Goal: Task Accomplishment & Management: Manage account settings

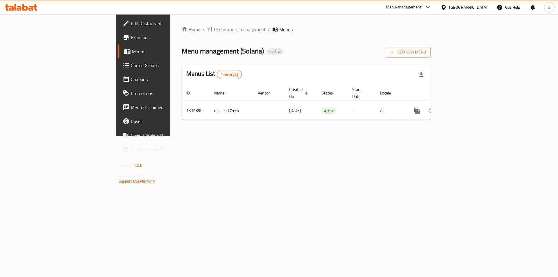
click at [132, 55] on span "Menus" at bounding box center [168, 51] width 72 height 7
click at [426, 55] on span "Add New Menu" at bounding box center [408, 51] width 36 height 7
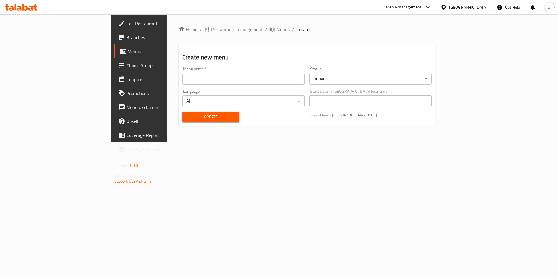
click at [250, 79] on input "text" at bounding box center [243, 79] width 122 height 12
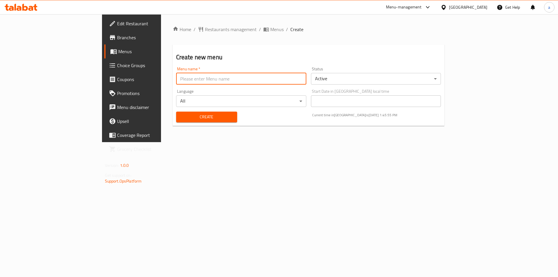
type input "[PERSON_NAME] 8047"
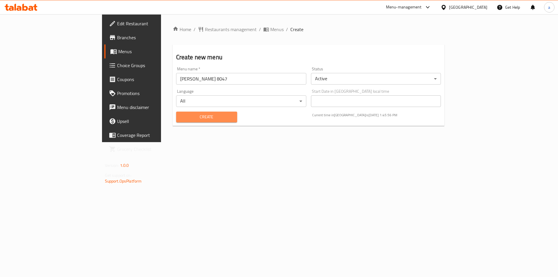
click at [186, 119] on span "Create" at bounding box center [207, 116] width 52 height 7
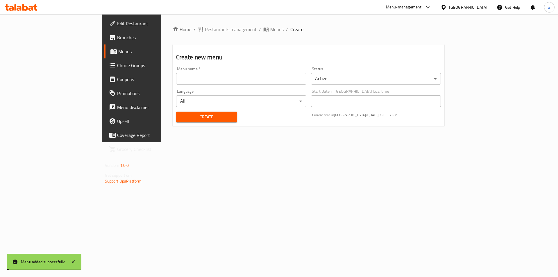
click at [104, 55] on link "Menus" at bounding box center [149, 51] width 91 height 14
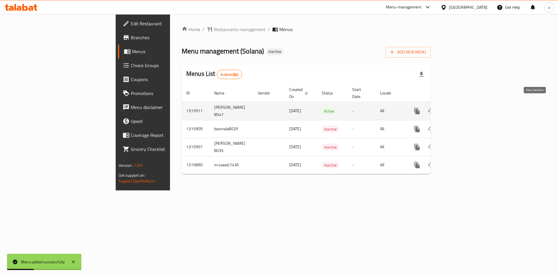
click at [461, 108] on icon "enhanced table" at bounding box center [458, 110] width 5 height 5
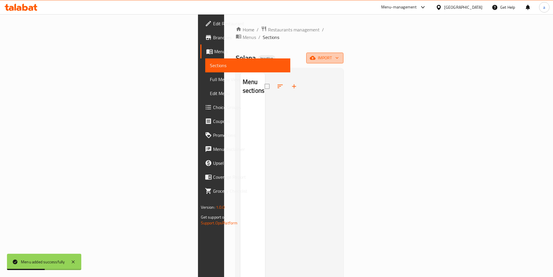
click at [344, 55] on button "import" at bounding box center [324, 58] width 37 height 11
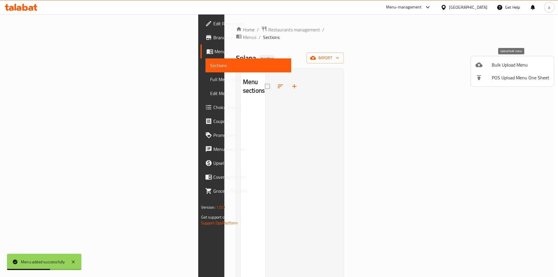
click at [501, 66] on span "Bulk Upload Menu" at bounding box center [520, 64] width 58 height 7
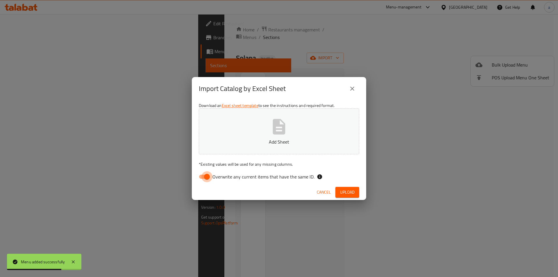
click at [203, 175] on input "Overwrite any current items that have the same ID." at bounding box center [206, 176] width 33 height 11
checkbox input "false"
click at [351, 191] on span "Upload" at bounding box center [347, 191] width 15 height 7
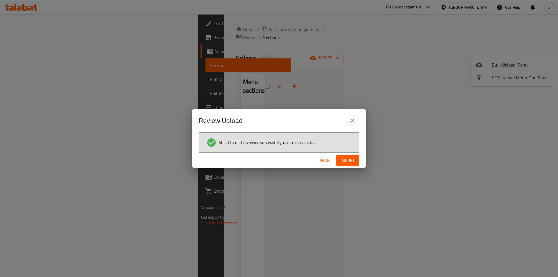
click at [350, 159] on span "Import" at bounding box center [347, 160] width 14 height 7
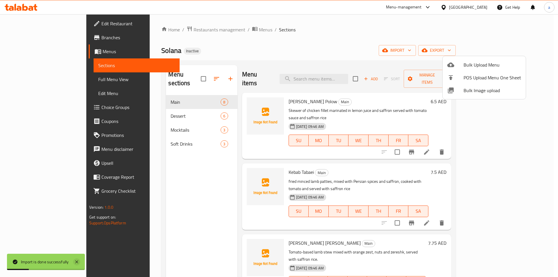
click at [76, 262] on icon at bounding box center [76, 261] width 7 height 7
click at [443, 45] on div at bounding box center [279, 138] width 558 height 277
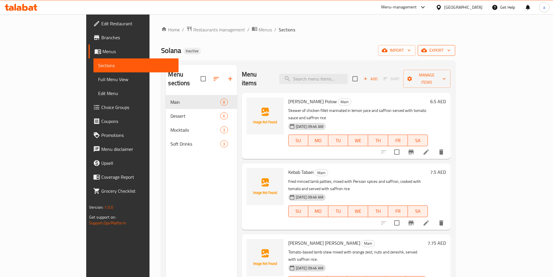
click at [451, 52] on span "export" at bounding box center [437, 50] width 28 height 7
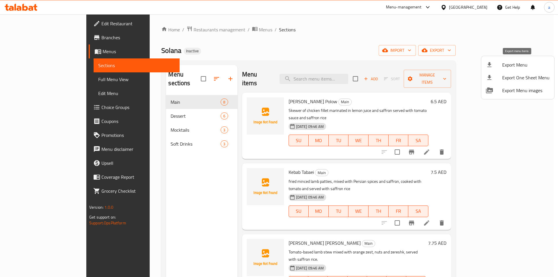
click at [509, 65] on span "Export Menu" at bounding box center [525, 64] width 47 height 7
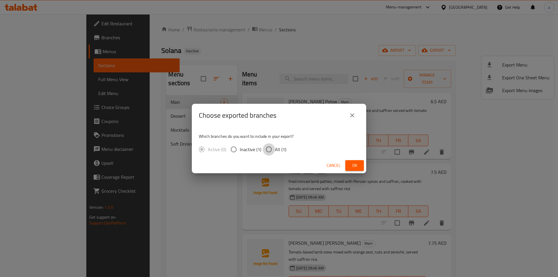
click at [267, 150] on input "All (1)" at bounding box center [269, 149] width 12 height 12
radio input "true"
click at [302, 43] on div "Choose exported branches Which branches do you want to include in your export? …" at bounding box center [279, 138] width 558 height 277
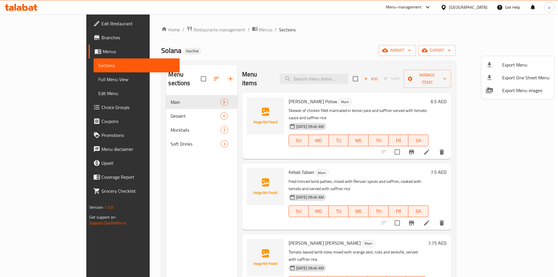
click at [33, 82] on div at bounding box center [279, 138] width 558 height 277
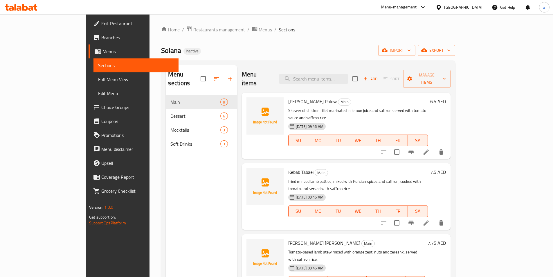
click at [98, 78] on span "Full Menu View" at bounding box center [136, 79] width 76 height 7
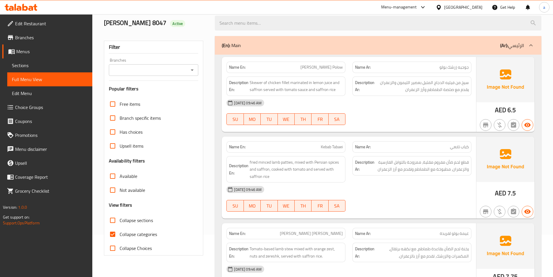
scroll to position [87, 0]
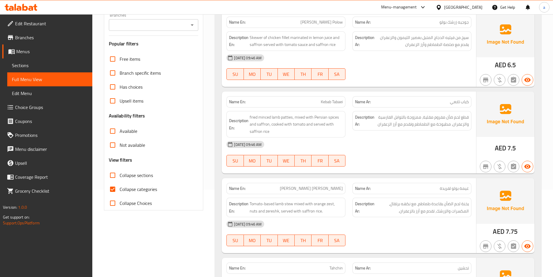
click at [115, 188] on input "Collapse categories" at bounding box center [113, 189] width 14 height 14
checkbox input "false"
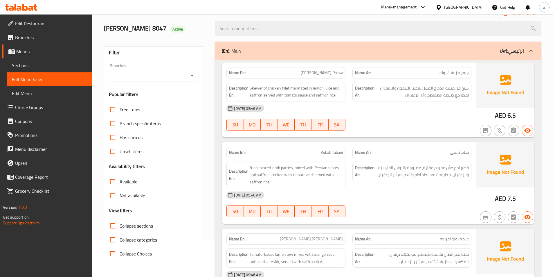
scroll to position [0, 0]
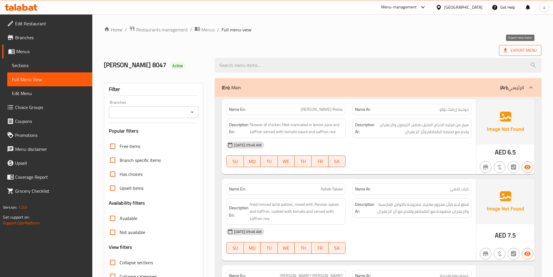
click at [516, 50] on span "Export Menu" at bounding box center [520, 50] width 33 height 7
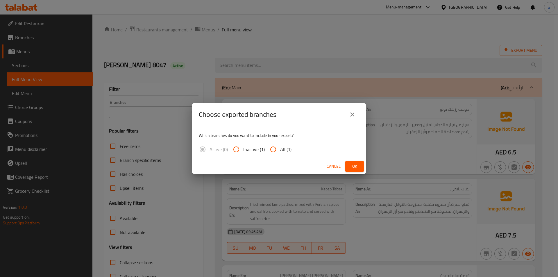
click at [278, 148] on input "All (1)" at bounding box center [273, 149] width 14 height 14
radio input "true"
click at [349, 165] on button "Ok" at bounding box center [354, 166] width 19 height 11
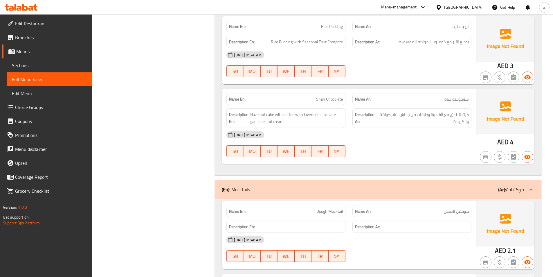
scroll to position [1018, 0]
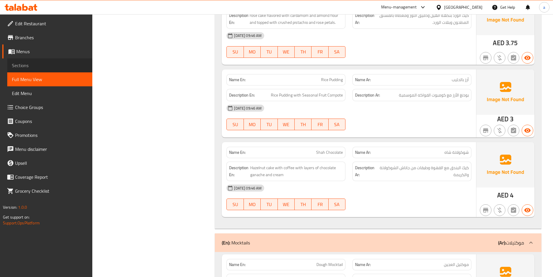
click at [37, 65] on span "Sections" at bounding box center [50, 65] width 76 height 7
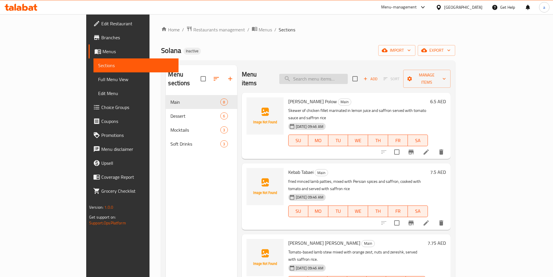
click at [342, 74] on input "search" at bounding box center [313, 79] width 69 height 10
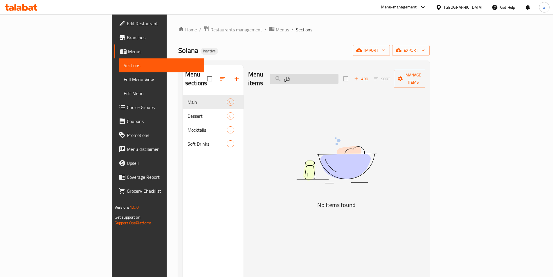
type input "ف"
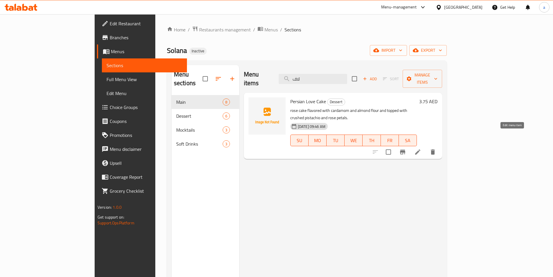
type input "لاف"
click at [421, 149] on icon at bounding box center [417, 151] width 5 height 5
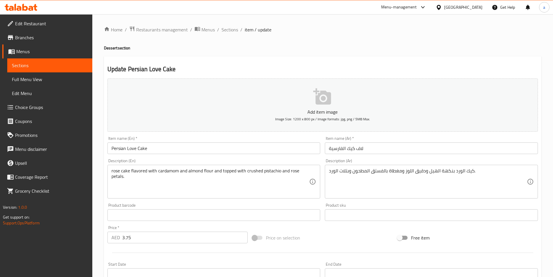
click at [367, 148] on input "لاف كيك الفارسية" at bounding box center [431, 148] width 213 height 12
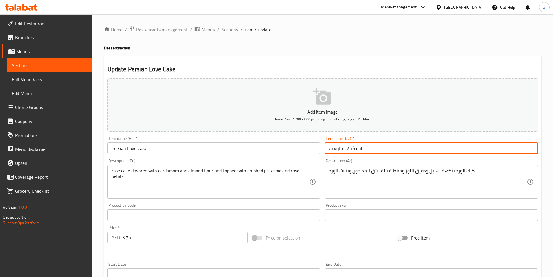
click at [367, 148] on input "لاف كيك الفارسية" at bounding box center [431, 148] width 213 height 12
drag, startPoint x: 346, startPoint y: 149, endPoint x: 327, endPoint y: 150, distance: 18.4
click at [327, 150] on input "لاف كيك الفارسية" at bounding box center [431, 148] width 213 height 12
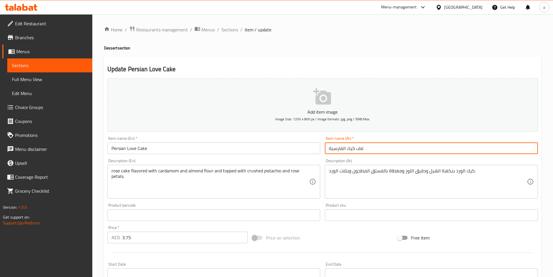
click at [377, 146] on input "لاف كيك الفارسية" at bounding box center [431, 148] width 213 height 12
click at [376, 147] on input "لاف كيك الفارسية" at bounding box center [431, 148] width 213 height 12
drag, startPoint x: 343, startPoint y: 150, endPoint x: 331, endPoint y: 152, distance: 11.7
click at [332, 152] on input "لاف كيك الفارسية" at bounding box center [431, 148] width 213 height 12
type input "لاف ة"
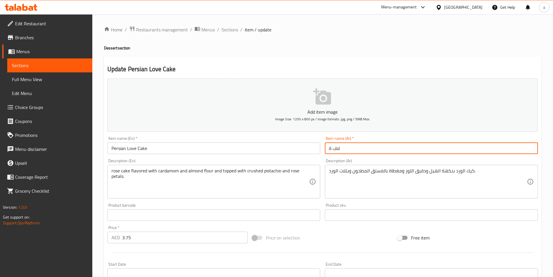
click at [331, 152] on input "لاف ة" at bounding box center [431, 148] width 213 height 12
paste input "الفارسية"
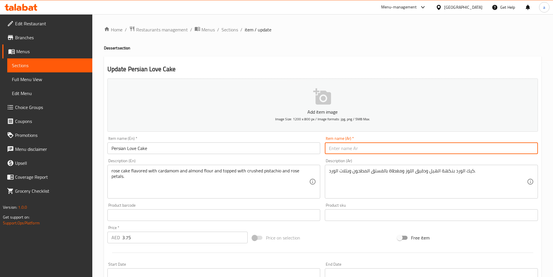
type input "الفارسية"
drag, startPoint x: 347, startPoint y: 149, endPoint x: 323, endPoint y: 149, distance: 24.7
click at [323, 149] on div "Item name (Ar)   * الفارسية Item name (Ar) *" at bounding box center [432, 145] width 218 height 22
type input "ف"
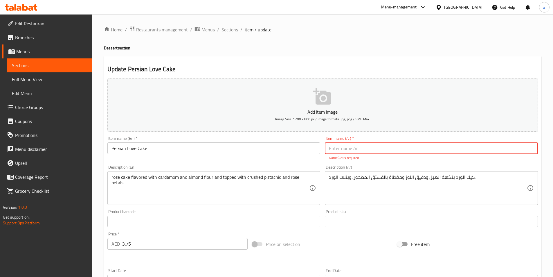
paste input "فارسي لاف كيك"
type input "فارسي لاف كيك"
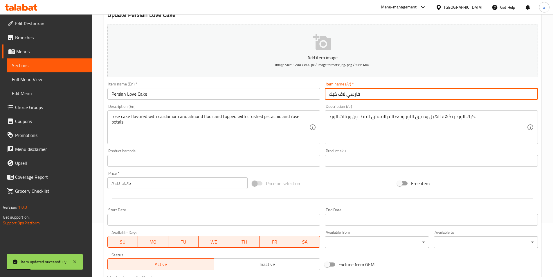
scroll to position [129, 0]
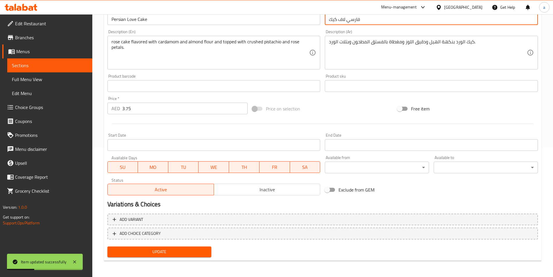
click at [180, 252] on span "Update" at bounding box center [159, 251] width 95 height 7
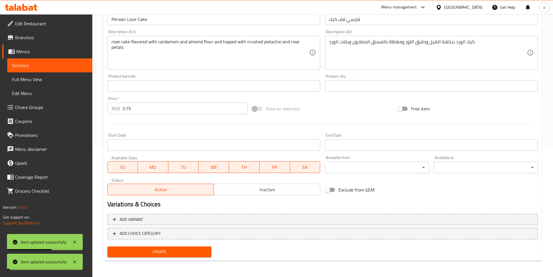
click at [53, 79] on span "Full Menu View" at bounding box center [50, 79] width 76 height 7
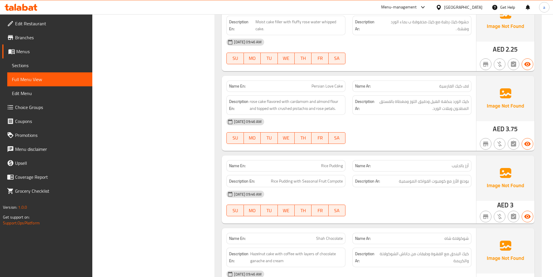
scroll to position [971, 0]
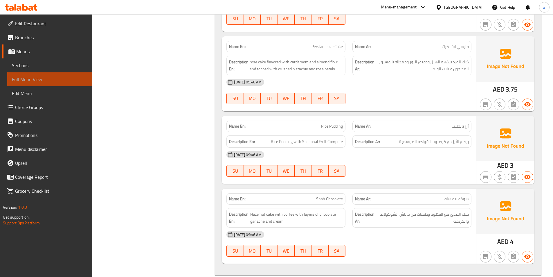
click at [71, 75] on link "Full Menu View" at bounding box center [49, 79] width 85 height 14
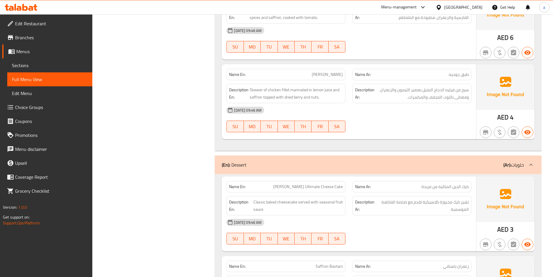
scroll to position [668, 0]
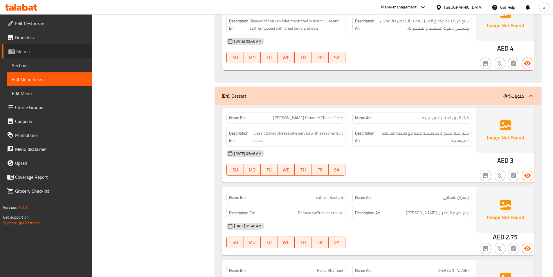
click at [27, 48] on span "Menus" at bounding box center [51, 51] width 71 height 7
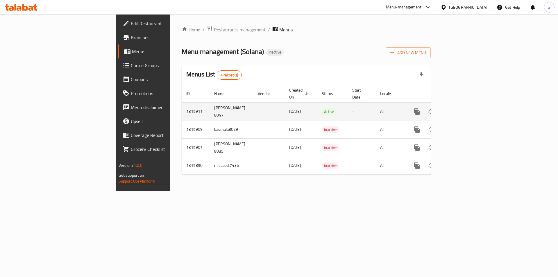
click at [447, 109] on icon "enhanced table" at bounding box center [445, 111] width 4 height 5
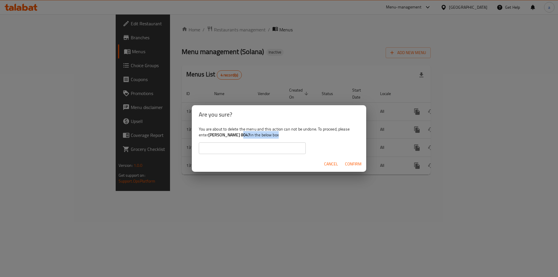
drag, startPoint x: 244, startPoint y: 134, endPoint x: 224, endPoint y: 139, distance: 20.2
click at [224, 139] on div "You are about to delete the menu and this action can not be undone. To proceed,…" at bounding box center [279, 140] width 174 height 33
click at [237, 137] on b "[PERSON_NAME] 8047" at bounding box center [229, 135] width 42 height 8
drag, startPoint x: 245, startPoint y: 136, endPoint x: 209, endPoint y: 133, distance: 35.6
click at [209, 133] on b "[PERSON_NAME] 8047" at bounding box center [229, 135] width 42 height 8
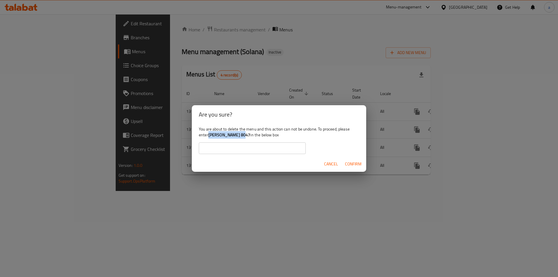
copy b "[PERSON_NAME] 8047"
click at [226, 146] on input "text" at bounding box center [252, 148] width 107 height 12
paste input "[PERSON_NAME] 8047"
type input "[PERSON_NAME] 8047"
click at [352, 164] on span "Confirm" at bounding box center [353, 163] width 17 height 7
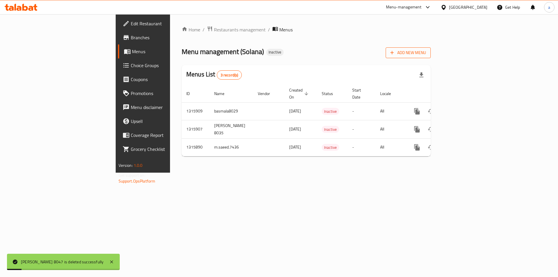
click at [430, 57] on button "Add New Menu" at bounding box center [407, 52] width 45 height 11
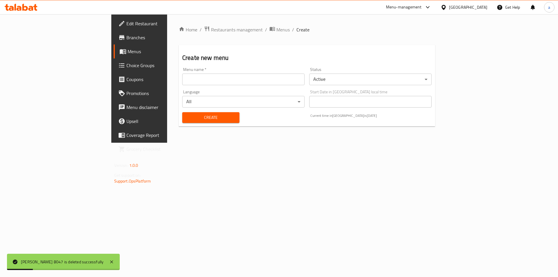
click at [278, 78] on input "text" at bounding box center [243, 79] width 122 height 12
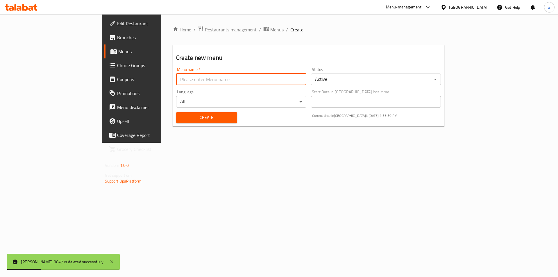
type input "[PERSON_NAME] 8047"
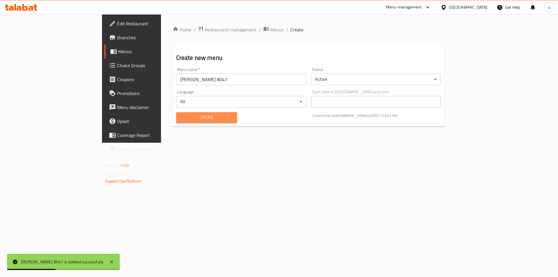
click at [181, 118] on span "Create" at bounding box center [207, 117] width 52 height 7
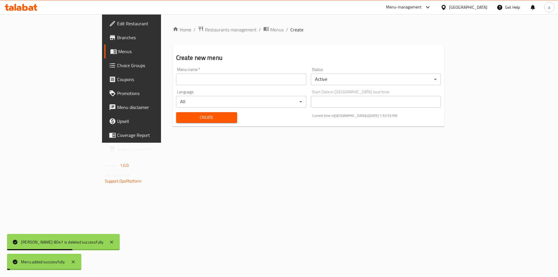
click at [104, 56] on link "Menus" at bounding box center [149, 51] width 91 height 14
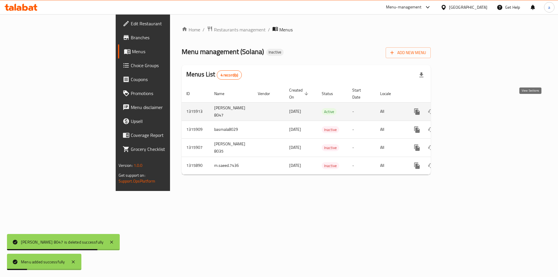
click at [462, 108] on icon "enhanced table" at bounding box center [458, 111] width 7 height 7
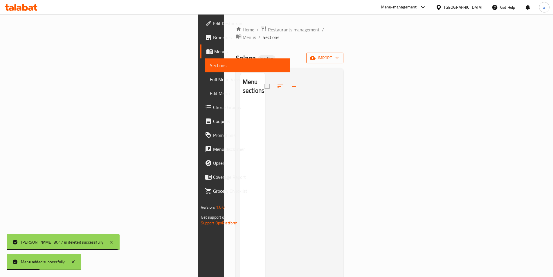
click at [339, 54] on span "import" at bounding box center [325, 57] width 28 height 7
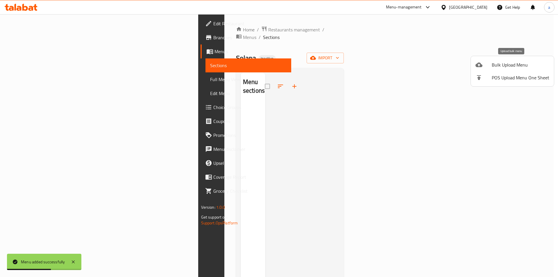
click at [508, 66] on span "Bulk Upload Menu" at bounding box center [520, 64] width 58 height 7
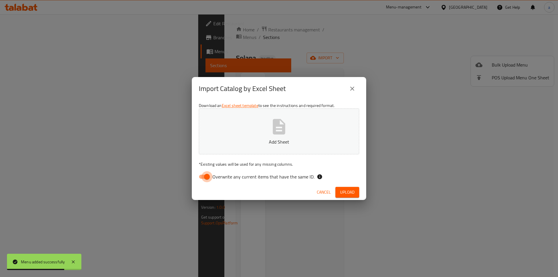
click at [207, 174] on input "Overwrite any current items that have the same ID." at bounding box center [206, 176] width 33 height 11
checkbox input "false"
click at [342, 193] on span "Upload" at bounding box center [347, 191] width 15 height 7
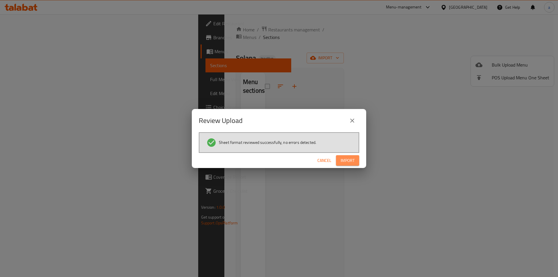
click at [344, 161] on span "Import" at bounding box center [347, 160] width 14 height 7
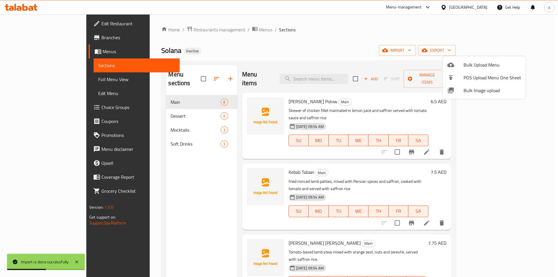
click at [52, 83] on div at bounding box center [279, 138] width 558 height 277
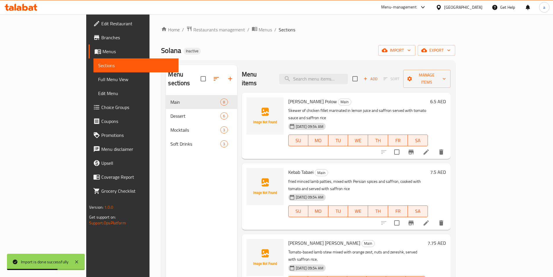
click at [94, 83] on link "Full Menu View" at bounding box center [136, 79] width 85 height 14
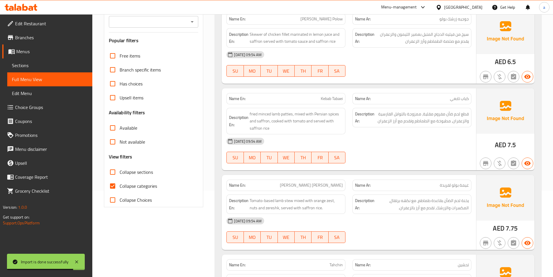
scroll to position [87, 0]
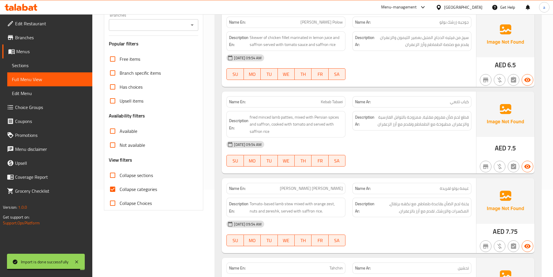
click at [116, 189] on input "Collapse categories" at bounding box center [113, 189] width 14 height 14
checkbox input "false"
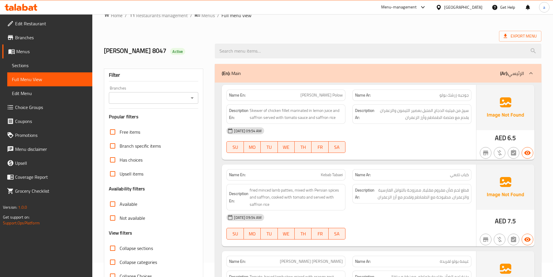
scroll to position [0, 0]
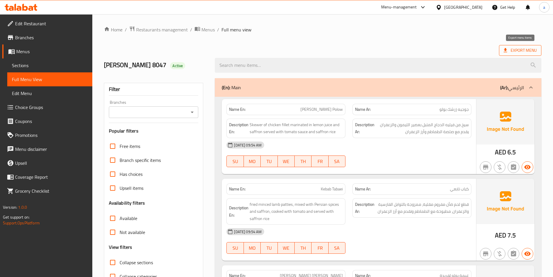
click at [527, 48] on span "Export Menu" at bounding box center [520, 50] width 33 height 7
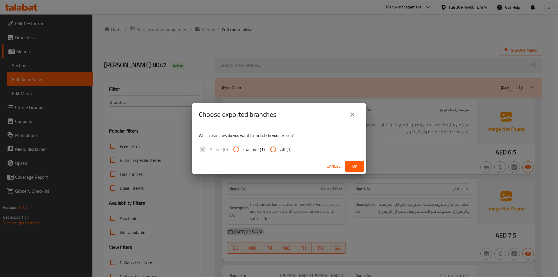
click at [270, 148] on input "All (1)" at bounding box center [273, 149] width 14 height 14
radio input "true"
click at [348, 164] on button "Ok" at bounding box center [354, 166] width 19 height 11
